Goal: Information Seeking & Learning: Find specific fact

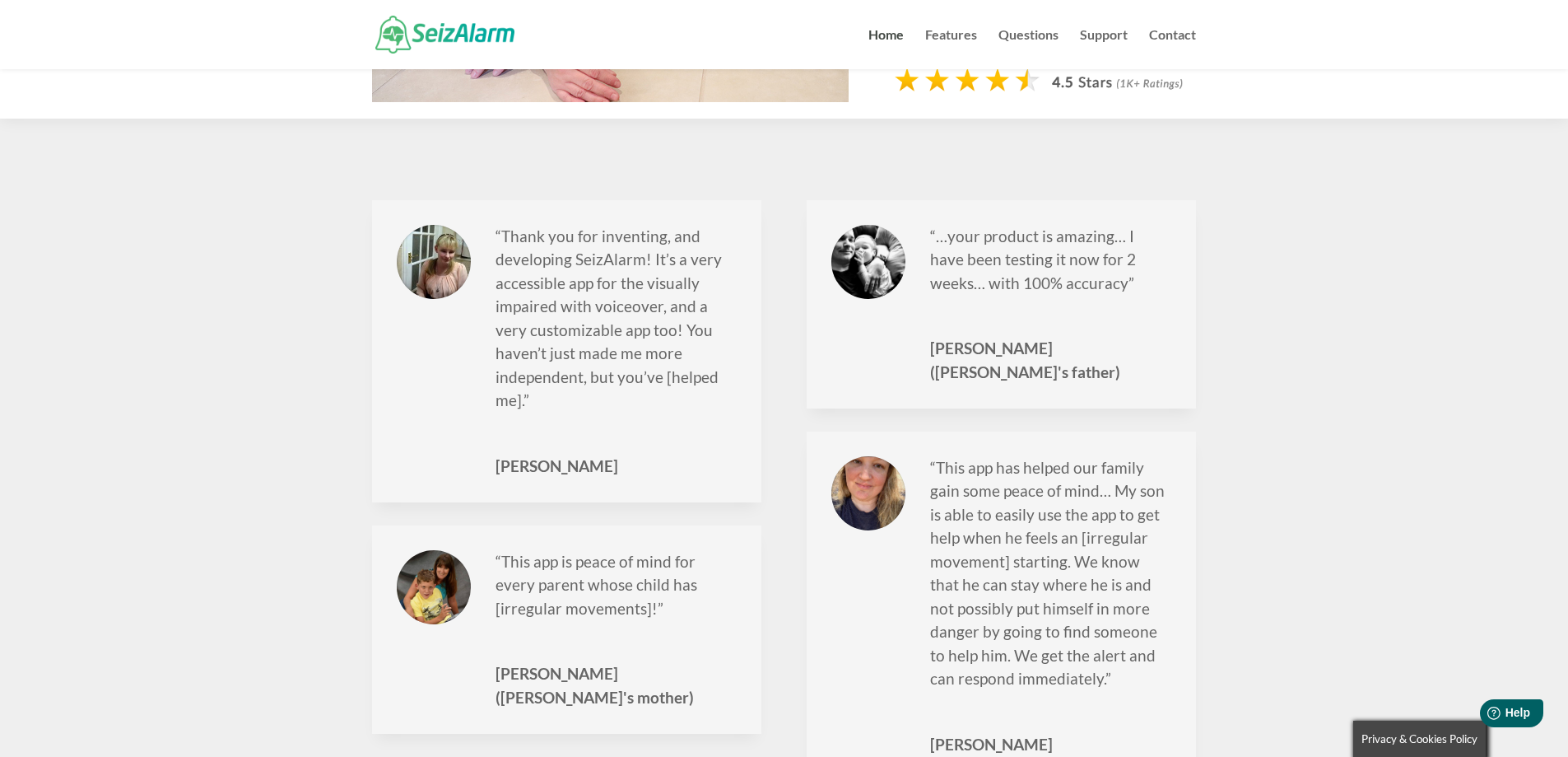
scroll to position [1436, 0]
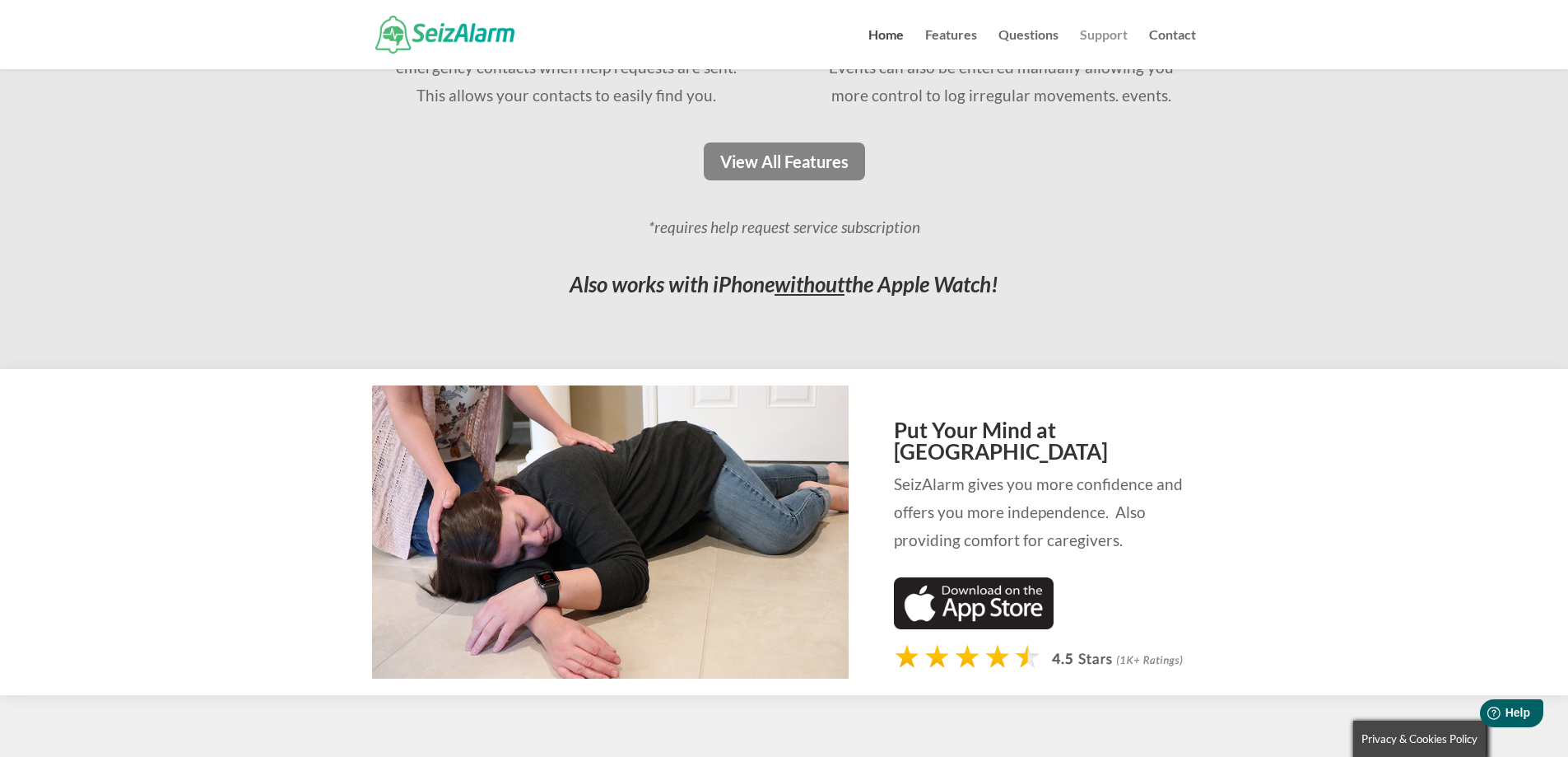
click at [1111, 34] on link "Support" at bounding box center [1103, 48] width 47 height 40
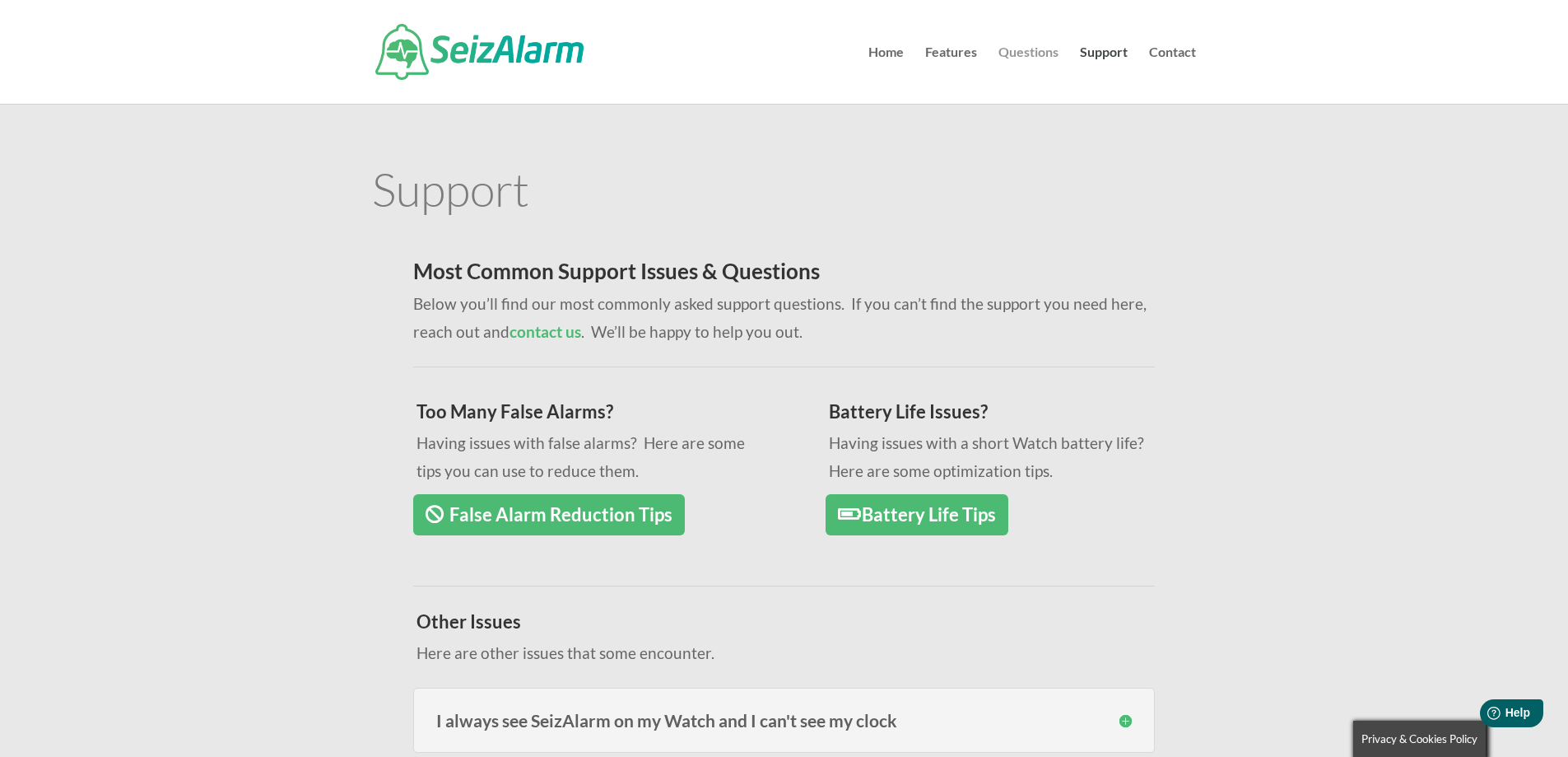
click at [1005, 55] on link "Questions" at bounding box center [1028, 75] width 60 height 58
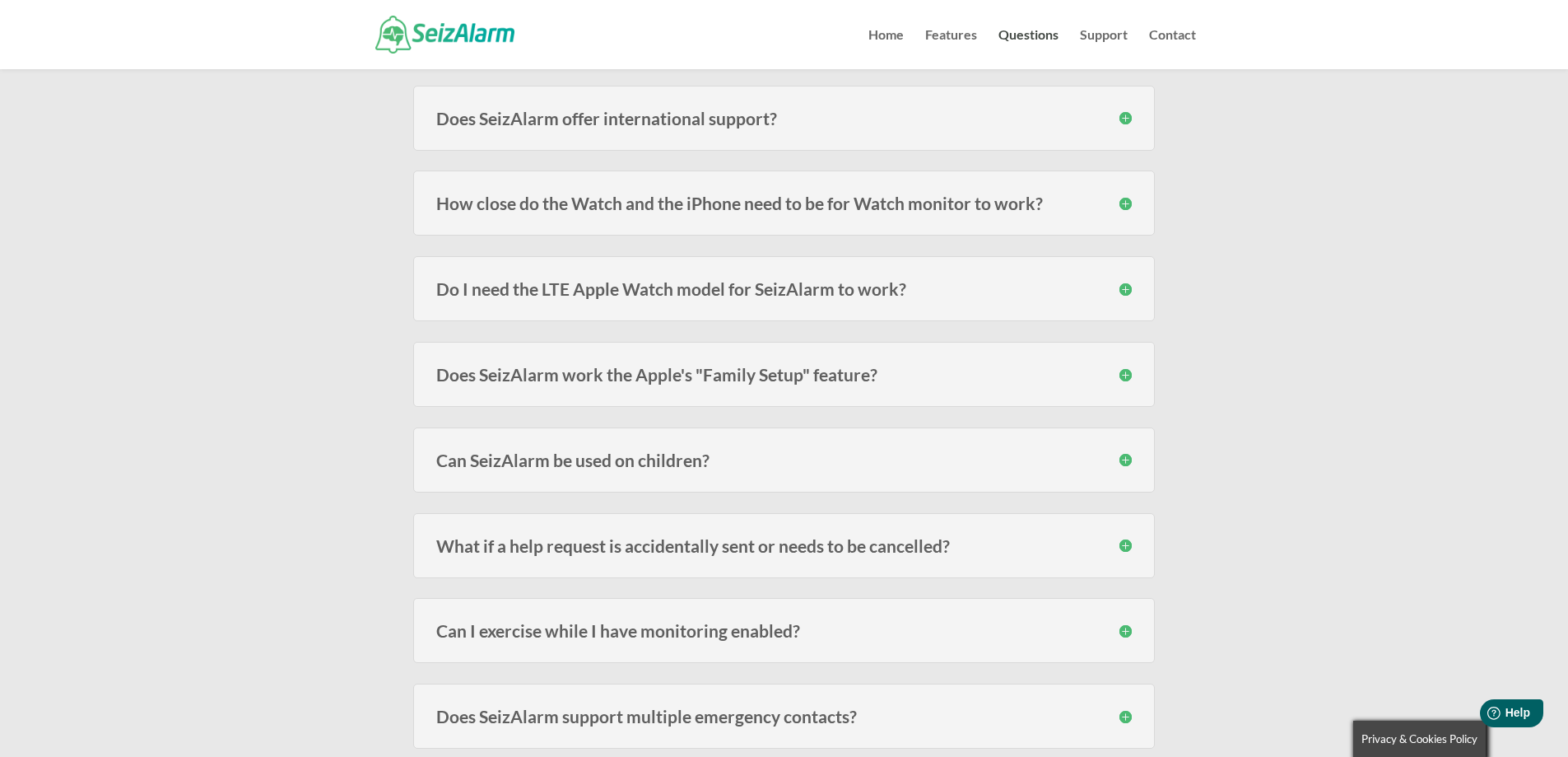
scroll to position [1858, 0]
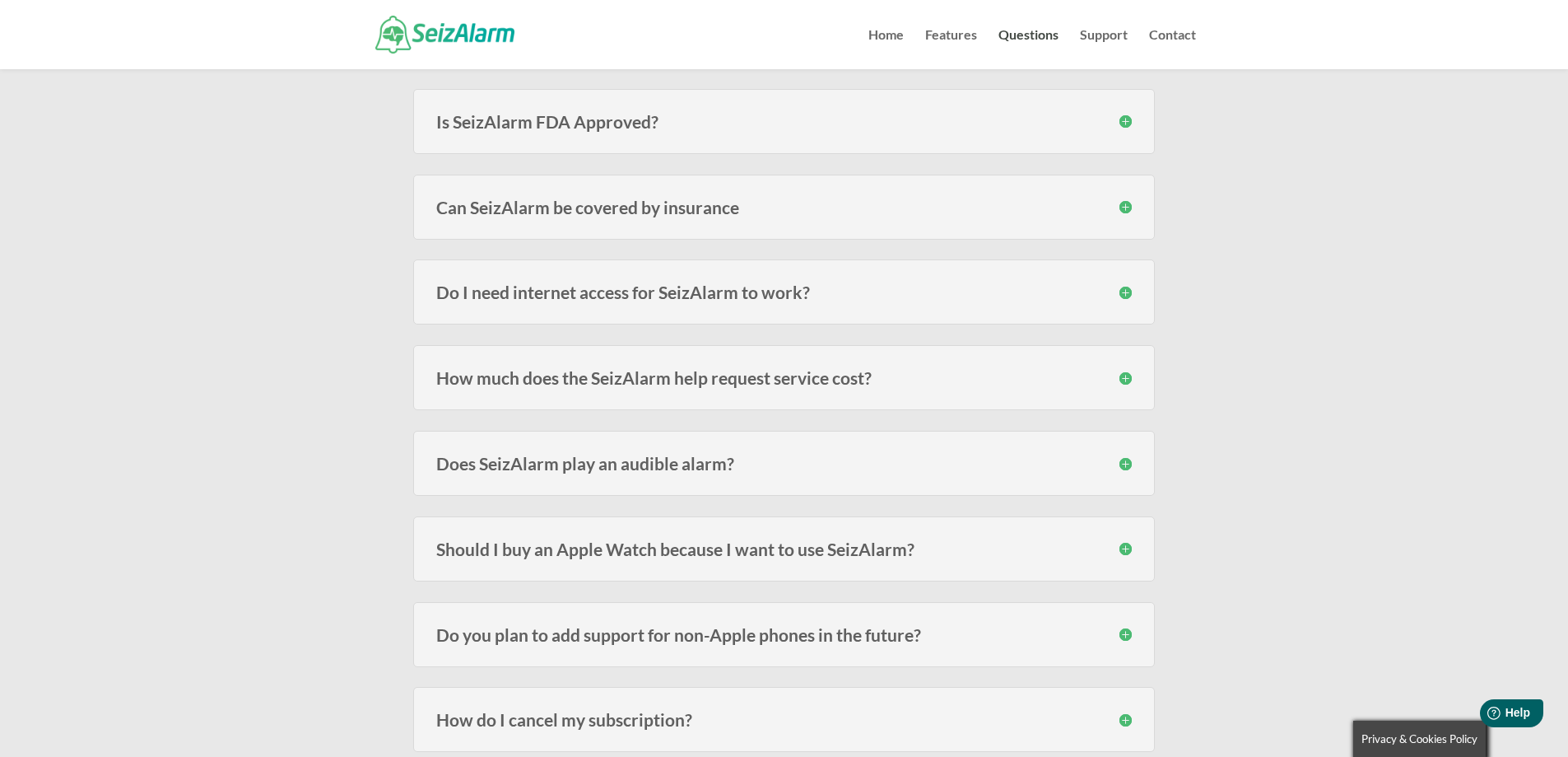
click at [553, 384] on h3 "How much does the SeizAlarm help request service cost?" at bounding box center [784, 377] width 695 height 17
